Goal: Transaction & Acquisition: Purchase product/service

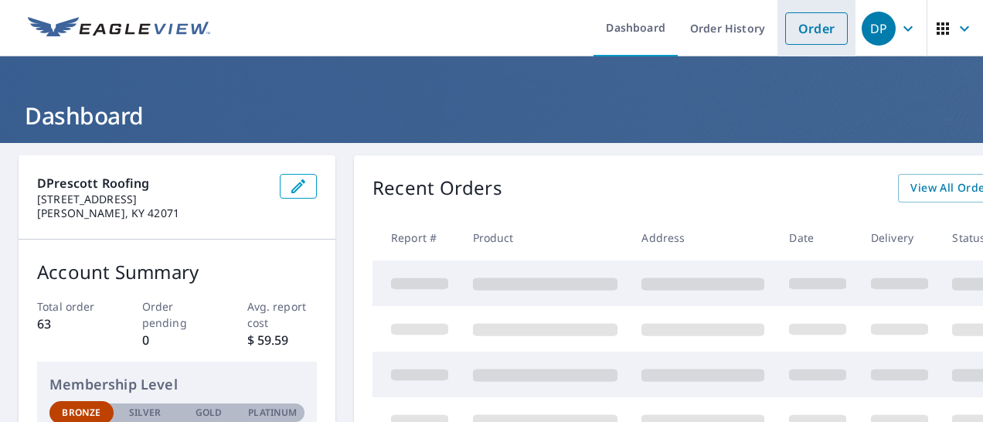
click at [811, 37] on link "Order" at bounding box center [816, 28] width 63 height 32
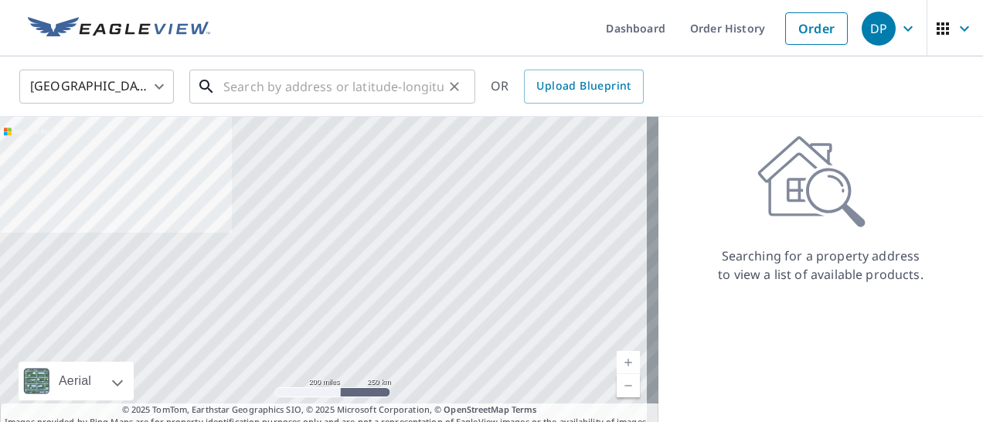
click at [255, 87] on input "text" at bounding box center [333, 86] width 220 height 43
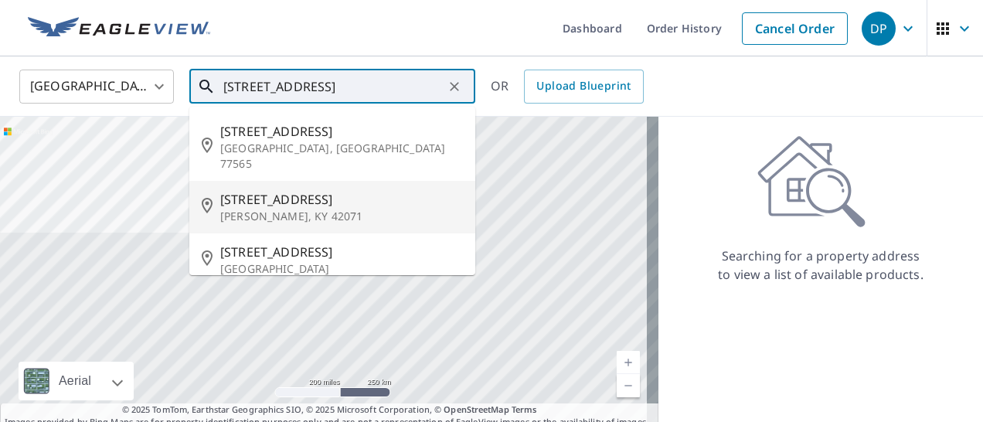
click at [270, 190] on span "[STREET_ADDRESS]" at bounding box center [341, 199] width 243 height 19
type input "[STREET_ADDRESS][PERSON_NAME]"
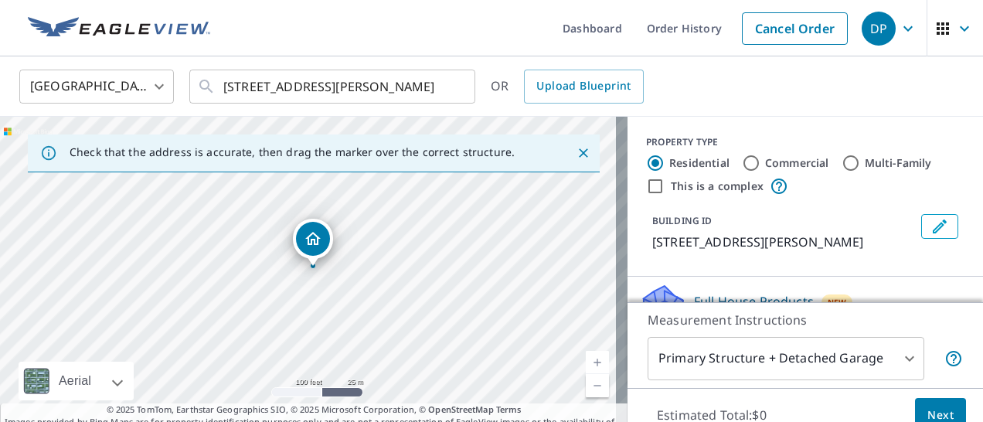
drag, startPoint x: 318, startPoint y: 281, endPoint x: 486, endPoint y: 275, distance: 167.8
click at [486, 275] on div "[STREET_ADDRESS][PERSON_NAME]" at bounding box center [314, 279] width 628 height 325
click at [586, 360] on link "Current Level 18, Zoom In" at bounding box center [597, 362] width 23 height 23
click at [586, 360] on link "Current Level 19, Zoom In" at bounding box center [597, 362] width 23 height 23
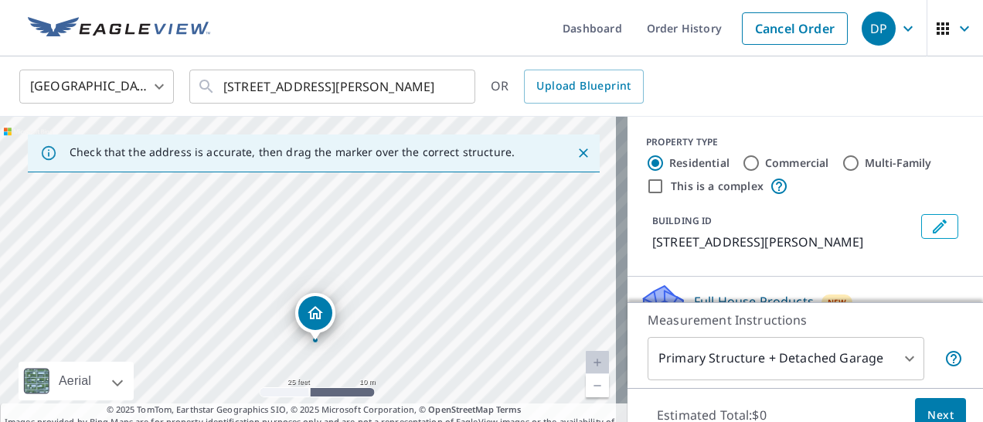
drag, startPoint x: 393, startPoint y: 252, endPoint x: 378, endPoint y: 356, distance: 105.4
click at [378, 356] on div "[STREET_ADDRESS][PERSON_NAME]" at bounding box center [314, 279] width 628 height 325
drag, startPoint x: 318, startPoint y: 320, endPoint x: 315, endPoint y: 273, distance: 47.3
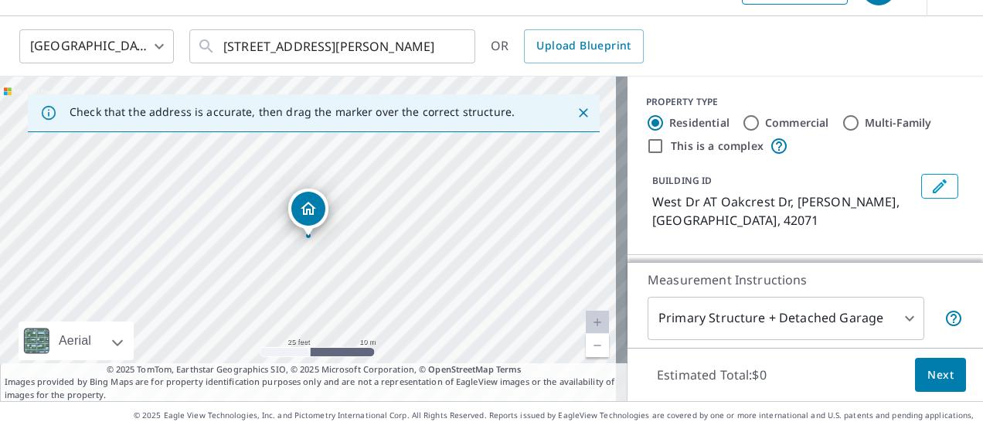
scroll to position [59, 0]
